Goal: Find specific page/section: Find specific page/section

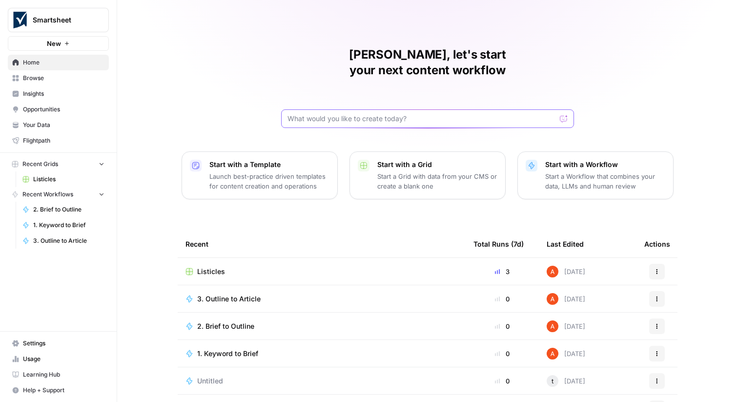
click at [358, 114] on input "text" at bounding box center [422, 119] width 268 height 10
